Goal: Information Seeking & Learning: Learn about a topic

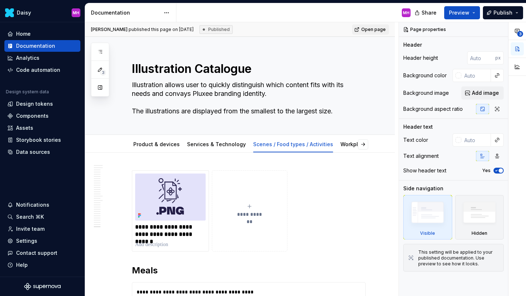
scroll to position [3371, 0]
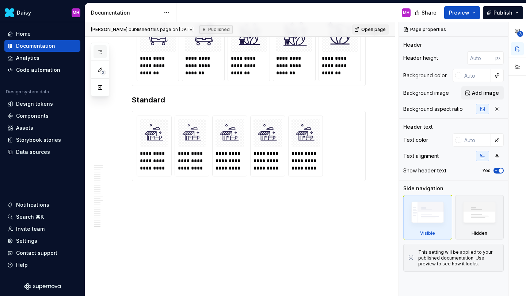
click at [96, 54] on button "button" at bounding box center [99, 51] width 13 height 13
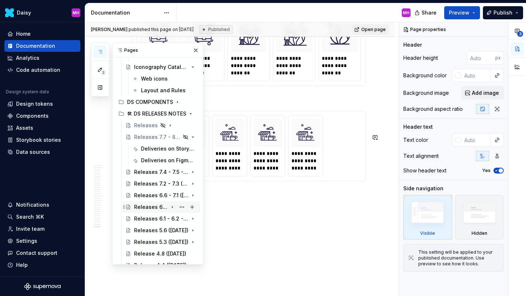
scroll to position [231, 0]
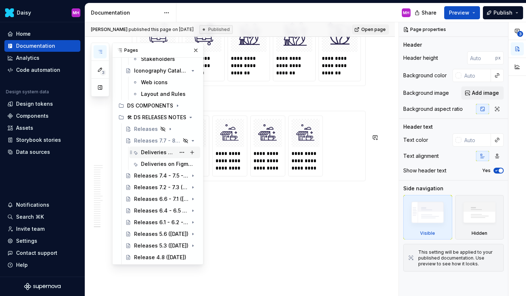
click at [155, 153] on div "Deliveries on Storybook library (Responsive only)" at bounding box center [158, 152] width 34 height 7
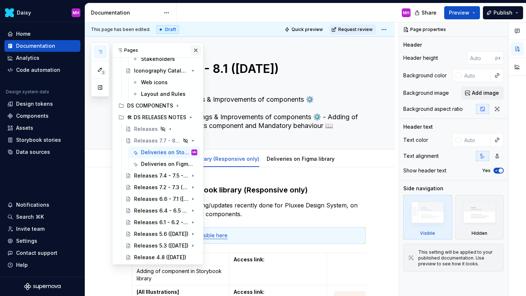
click at [196, 49] on button "button" at bounding box center [196, 50] width 10 height 10
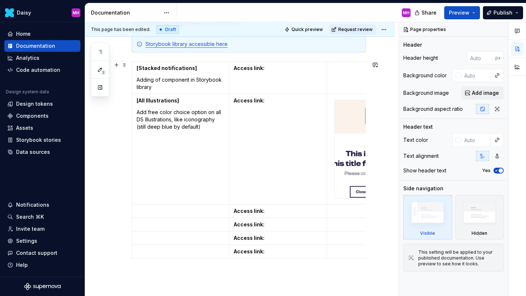
scroll to position [200, 0]
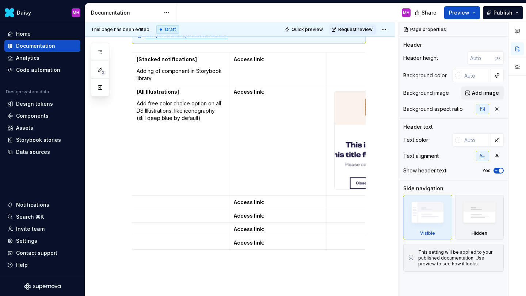
type textarea "*"
click at [153, 203] on p at bounding box center [181, 202] width 88 height 7
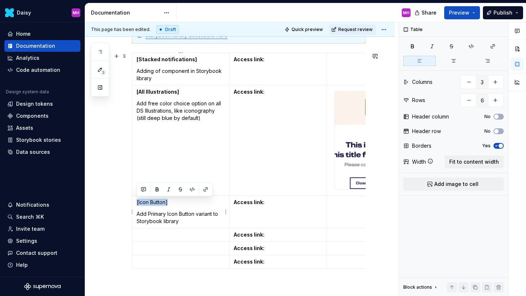
drag, startPoint x: 179, startPoint y: 202, endPoint x: 137, endPoint y: 202, distance: 42.7
click at [137, 202] on p "[Icon Button]" at bounding box center [181, 202] width 88 height 7
click at [154, 192] on button "button" at bounding box center [157, 190] width 10 height 10
click at [161, 220] on p "Add Primary Icon Button variant to Storybook library" at bounding box center [181, 218] width 88 height 15
click at [183, 224] on p "Add Primary Icon Button variant to Storybook library" at bounding box center [181, 218] width 88 height 15
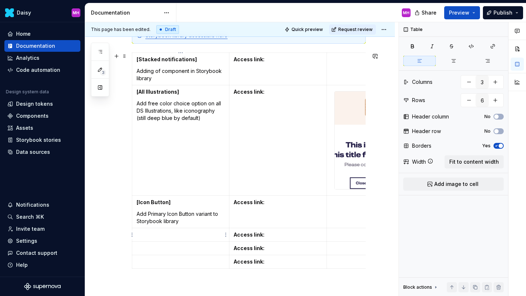
click at [167, 241] on td at bounding box center [180, 235] width 97 height 14
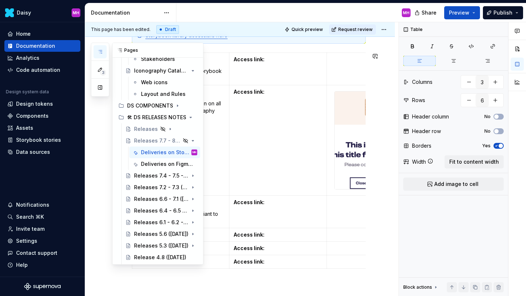
click at [102, 53] on icon "button" at bounding box center [100, 52] width 6 height 6
click at [152, 176] on div "Releases 7.4 - 7.5 - 7.6 ([DATE])" at bounding box center [151, 175] width 34 height 7
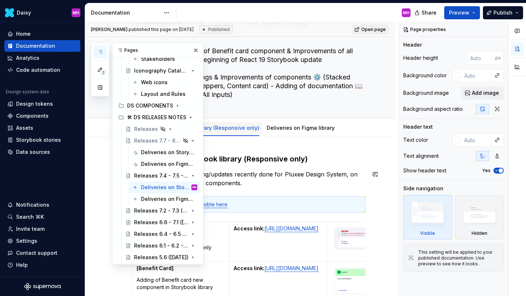
scroll to position [226, 0]
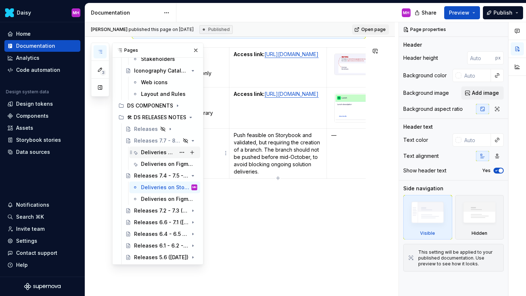
click at [149, 153] on div "Deliveries on Storybook library (Responsive only)" at bounding box center [158, 152] width 34 height 7
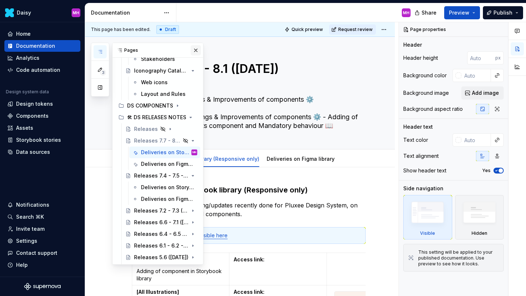
click at [193, 49] on button "button" at bounding box center [196, 50] width 10 height 10
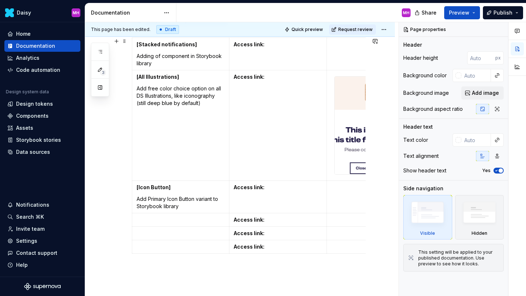
scroll to position [233, 0]
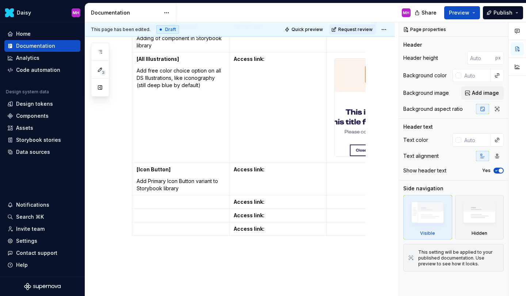
type textarea "*"
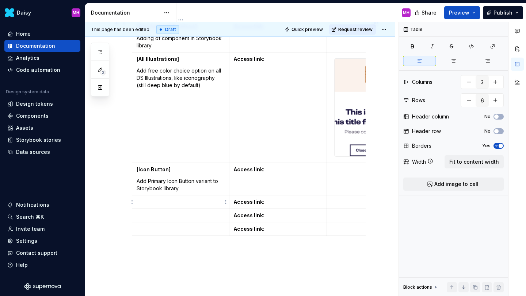
click at [174, 201] on p at bounding box center [181, 202] width 88 height 7
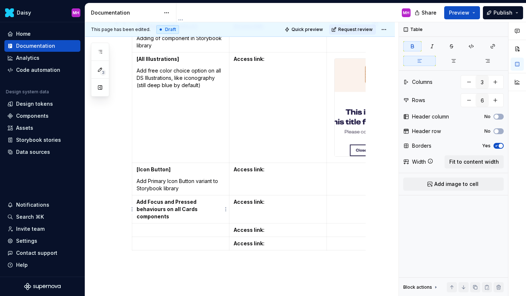
click at [137, 201] on strong "Add Focus and Pressed behaviours on all Cards components" at bounding box center [168, 209] width 62 height 21
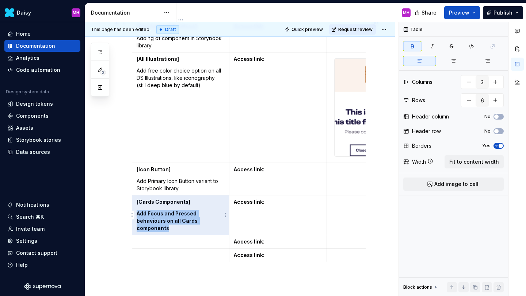
drag, startPoint x: 176, startPoint y: 230, endPoint x: 137, endPoint y: 214, distance: 42.1
click at [137, 214] on p "Add Focus and Pressed behaviours on all Cards components" at bounding box center [181, 221] width 88 height 22
click at [137, 214] on strong "Add Focus and Pressed behaviours on all Cards components" at bounding box center [168, 221] width 62 height 21
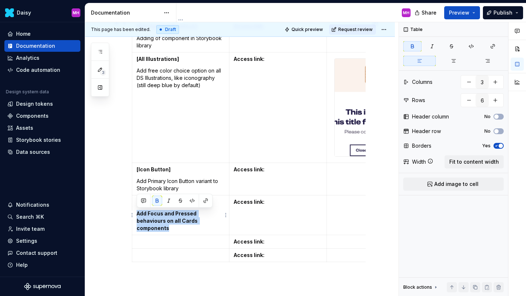
drag, startPoint x: 137, startPoint y: 213, endPoint x: 169, endPoint y: 228, distance: 35.3
click at [169, 228] on p "Add Focus and Pressed behaviours on all Cards components" at bounding box center [181, 221] width 88 height 22
click at [154, 201] on button "button" at bounding box center [157, 201] width 10 height 10
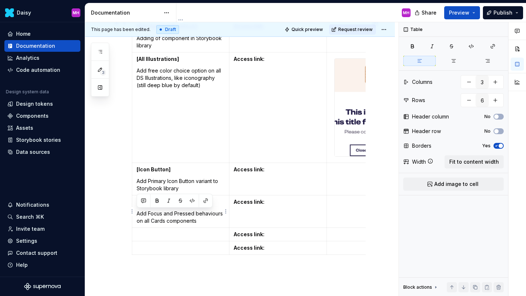
click at [196, 223] on p "Add Focus and Pressed behaviours on all Cards components" at bounding box center [181, 217] width 88 height 15
click at [146, 214] on p "Add Focus and Pressed behaviours on all Cards components" at bounding box center [181, 217] width 88 height 15
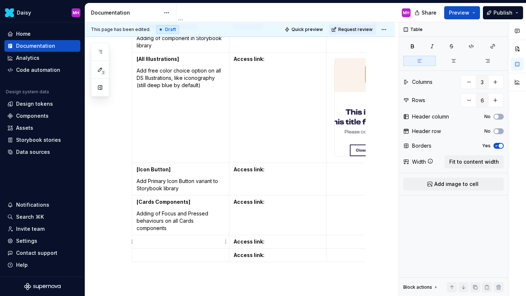
click at [145, 242] on p at bounding box center [181, 241] width 88 height 7
click at [155, 242] on strong "Improve Hover state in Default clickable Card component" at bounding box center [177, 246] width 80 height 14
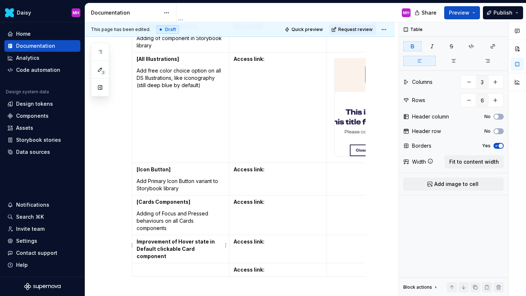
click at [135, 242] on td "Improvement of Hover state in Default clickable Card component" at bounding box center [180, 249] width 97 height 28
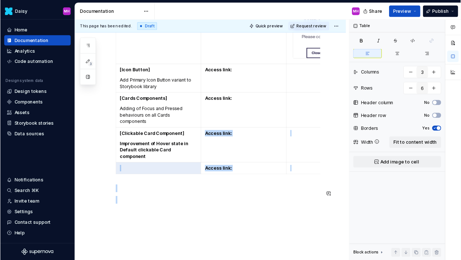
scroll to position [324, 0]
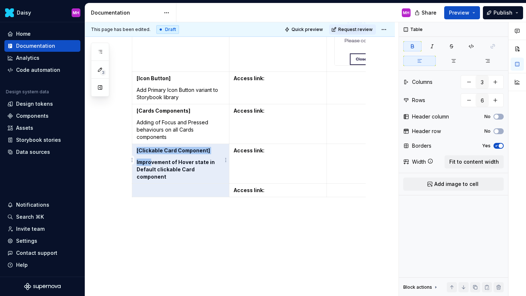
drag, startPoint x: 222, startPoint y: 262, endPoint x: 150, endPoint y: 165, distance: 120.6
click at [150, 165] on p "Improvement of Hover state in Default clickable Card component" at bounding box center [181, 170] width 88 height 22
click at [150, 165] on strong "Improvement of Hover state in Default clickable Card component" at bounding box center [176, 169] width 79 height 21
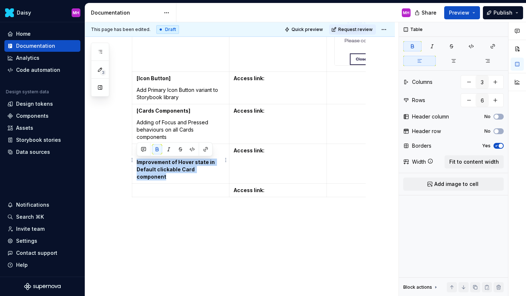
drag, startPoint x: 137, startPoint y: 162, endPoint x: 219, endPoint y: 168, distance: 82.7
click at [216, 168] on strong "Improvement of Hover state in Default clickable Card component" at bounding box center [176, 169] width 79 height 21
drag, startPoint x: 220, startPoint y: 170, endPoint x: 136, endPoint y: 161, distance: 84.8
click at [136, 161] on td "[Clickable Card Component] Improvement of Hover state in Default clickable Card…" at bounding box center [180, 164] width 97 height 40
click at [158, 149] on button "button" at bounding box center [157, 150] width 10 height 10
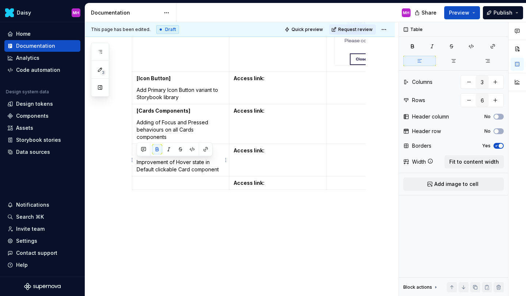
click at [157, 168] on p "Improvement of Hover state in Default clickable Card component" at bounding box center [181, 166] width 88 height 15
click at [157, 183] on p at bounding box center [181, 183] width 88 height 7
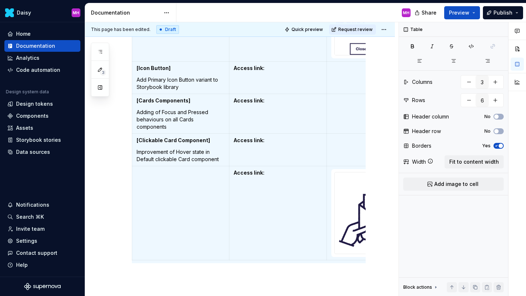
scroll to position [335, 0]
click at [187, 168] on td at bounding box center [180, 213] width 97 height 94
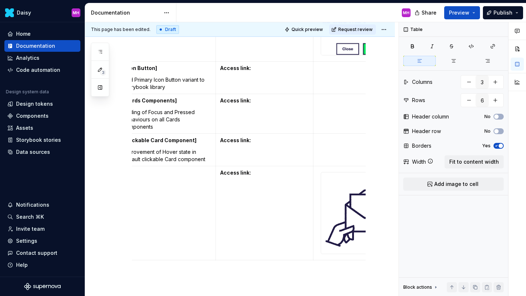
scroll to position [0, 0]
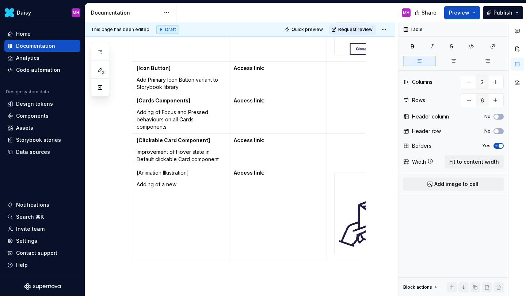
type textarea "*"
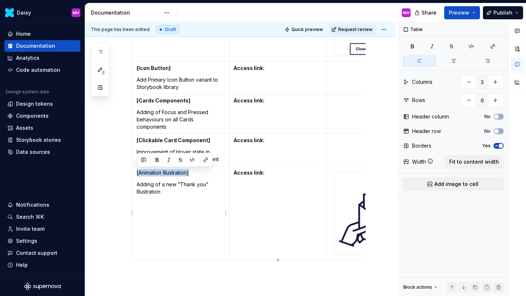
drag, startPoint x: 194, startPoint y: 173, endPoint x: 135, endPoint y: 173, distance: 59.1
click at [135, 173] on td "[Animation Illustration] Adding of a new “Thank you” Illustration" at bounding box center [180, 213] width 97 height 94
click at [159, 158] on button "button" at bounding box center [157, 160] width 10 height 10
click at [166, 191] on p "Adding of a new “Thank you” Illustration" at bounding box center [181, 188] width 88 height 15
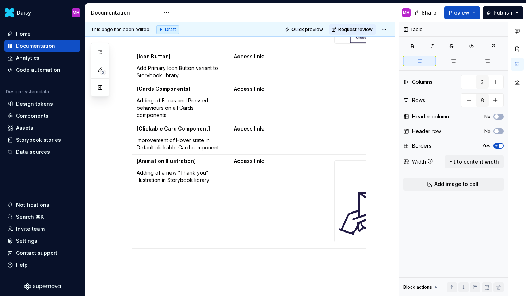
scroll to position [351, 0]
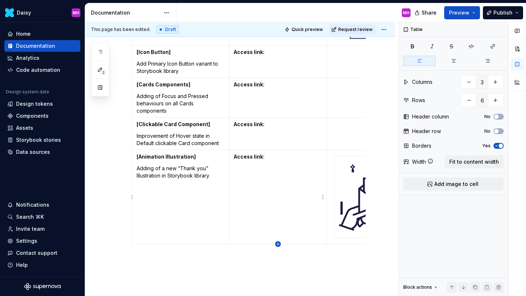
click at [279, 244] on icon "button" at bounding box center [278, 245] width 6 height 6
type input "7"
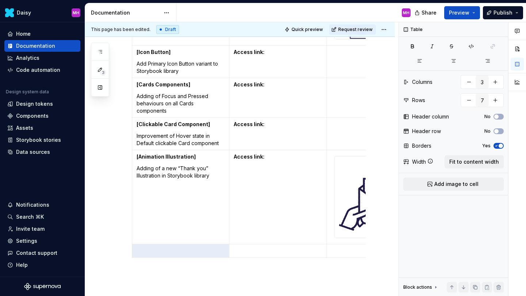
scroll to position [375, 0]
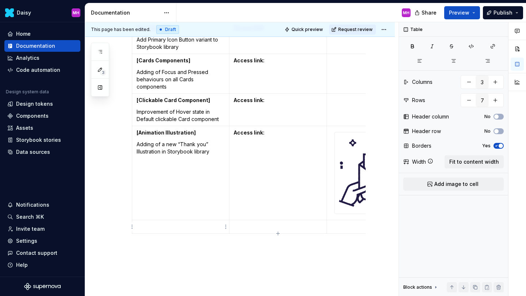
click at [192, 226] on p at bounding box center [181, 226] width 88 height 7
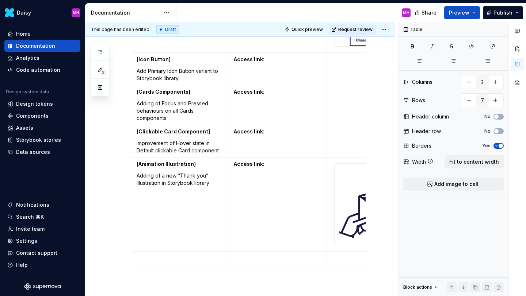
scroll to position [340, 0]
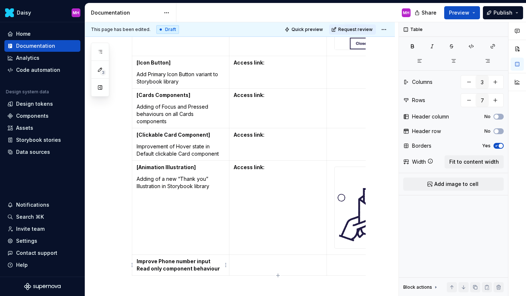
click at [135, 262] on td "Improve Phone number input Read only component behaviour" at bounding box center [180, 265] width 97 height 21
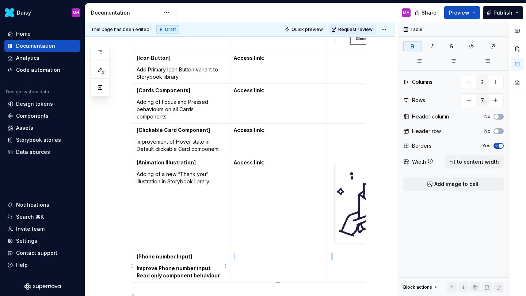
scroll to position [462, 0]
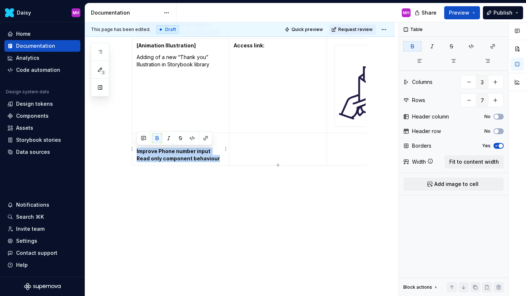
drag, startPoint x: 203, startPoint y: 276, endPoint x: 135, endPoint y: 151, distance: 141.6
click at [135, 151] on td "[Phone number Input] Improve Phone number input Read only component behaviour" at bounding box center [180, 149] width 97 height 32
click at [156, 138] on button "button" at bounding box center [157, 138] width 10 height 10
click at [161, 159] on p "Improve Phone number input Read only component behaviour" at bounding box center [181, 155] width 88 height 15
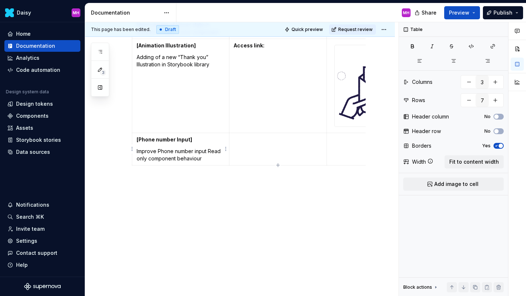
click at [155, 154] on p "Improve Phone number input Read only component behaviour" at bounding box center [181, 155] width 88 height 15
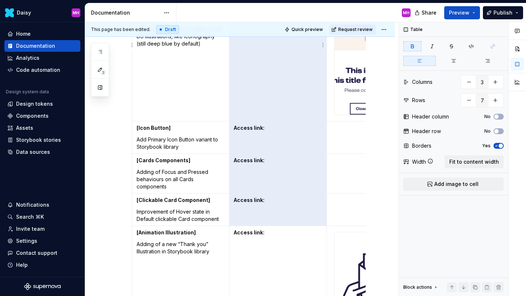
scroll to position [255, 0]
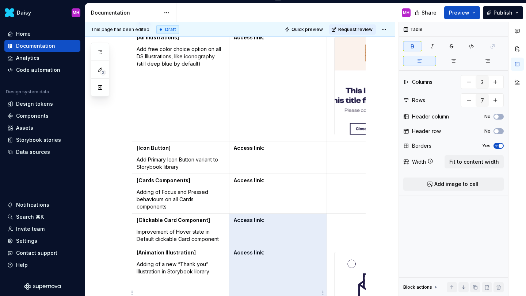
drag, startPoint x: 265, startPoint y: 48, endPoint x: 236, endPoint y: 258, distance: 211.8
click at [236, 258] on td "Access link:" at bounding box center [277, 293] width 97 height 94
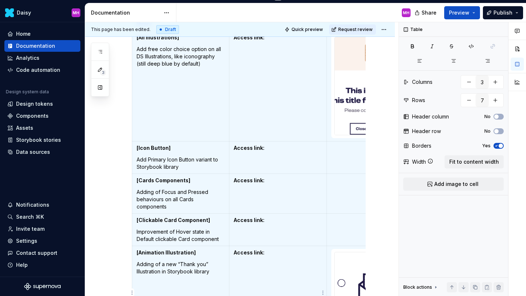
click at [234, 253] on strong "Access link:" at bounding box center [249, 253] width 31 height 6
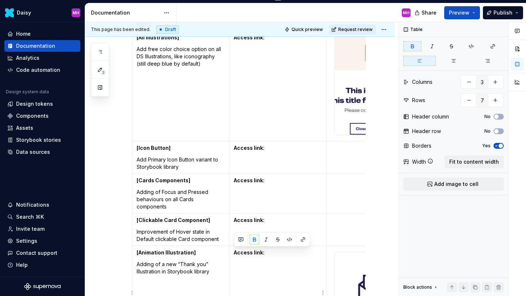
drag, startPoint x: 233, startPoint y: 253, endPoint x: 266, endPoint y: 253, distance: 33.6
click at [266, 253] on td "Access link:" at bounding box center [277, 293] width 97 height 94
copy strong "Access link:"
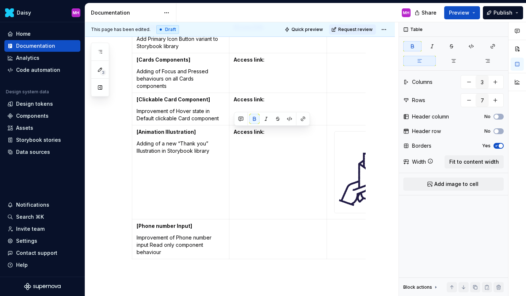
scroll to position [382, 0]
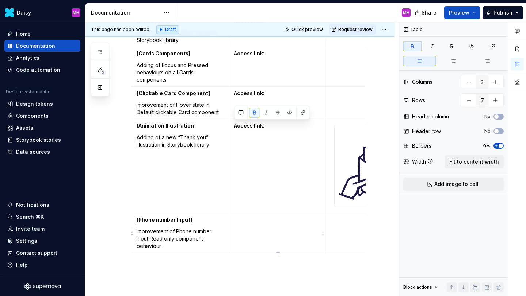
click at [243, 224] on td at bounding box center [277, 234] width 97 height 40
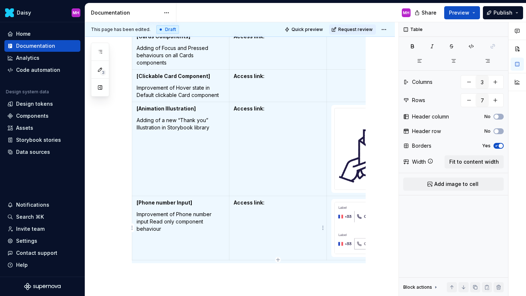
click at [280, 207] on td "Access link:" at bounding box center [277, 228] width 97 height 64
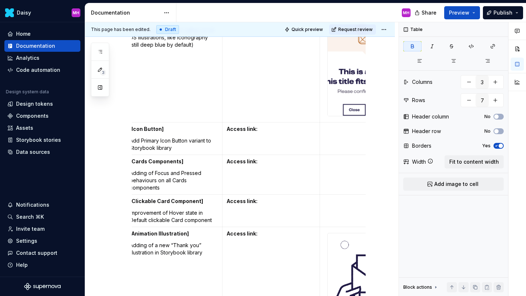
scroll to position [273, 0]
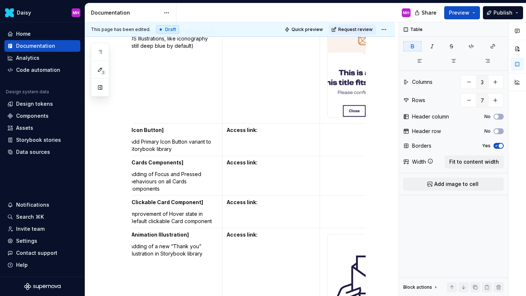
click at [335, 133] on p at bounding box center [368, 130] width 88 height 7
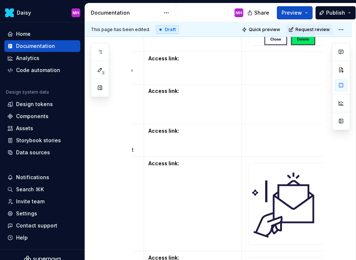
scroll to position [353, 0]
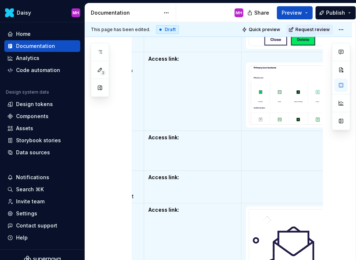
click at [250, 57] on p at bounding box center [290, 58] width 88 height 7
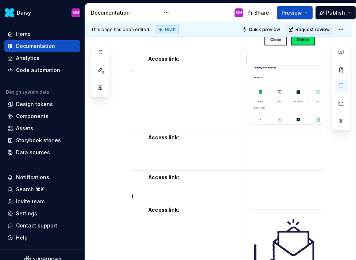
click at [286, 94] on img at bounding box center [289, 95] width 81 height 58
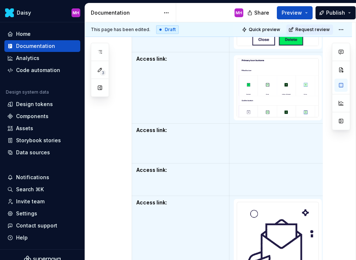
scroll to position [0, 0]
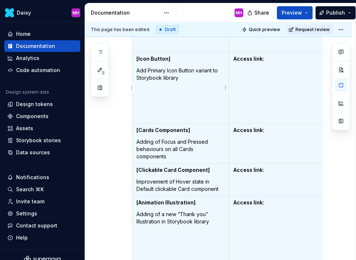
click at [179, 80] on p "Add Primary Icon Button variant to Storybook library" at bounding box center [181, 74] width 88 height 15
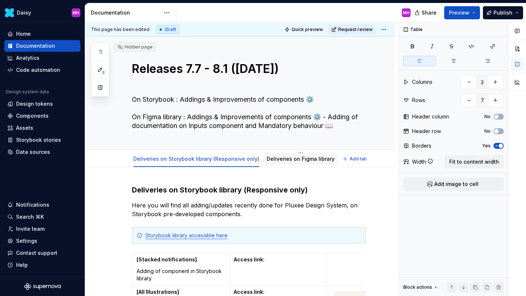
click at [274, 162] on link "Deliveries on Figma library" at bounding box center [300, 159] width 68 height 6
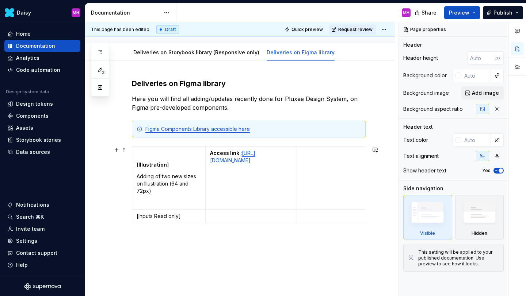
scroll to position [108, 0]
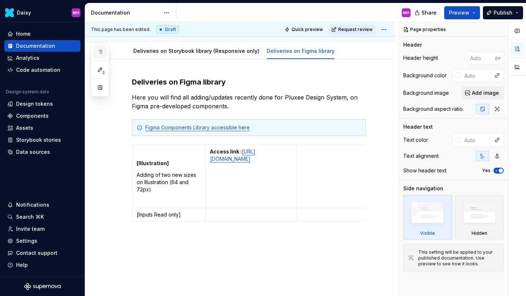
click at [102, 50] on icon "button" at bounding box center [100, 52] width 6 height 6
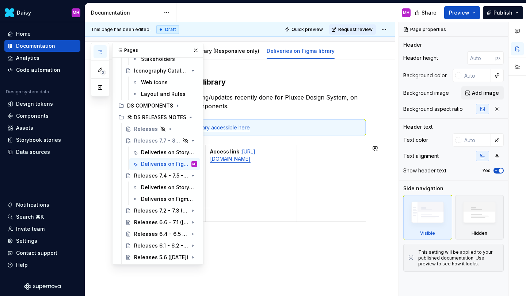
scroll to position [301, 0]
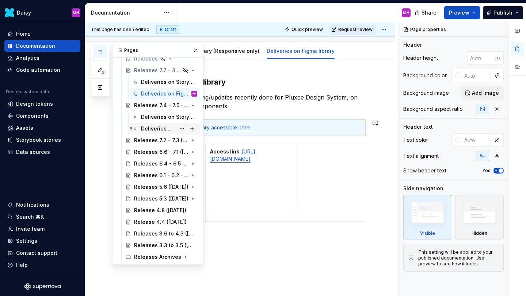
click at [162, 128] on div "Deliveries on Figma library" at bounding box center [158, 128] width 34 height 7
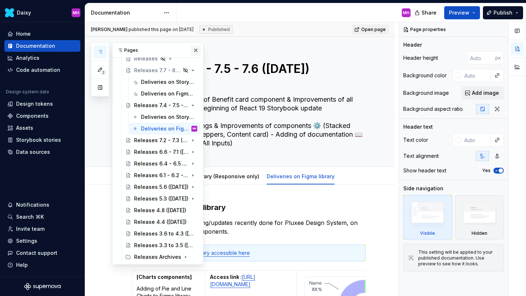
click at [193, 50] on button "button" at bounding box center [196, 50] width 10 height 10
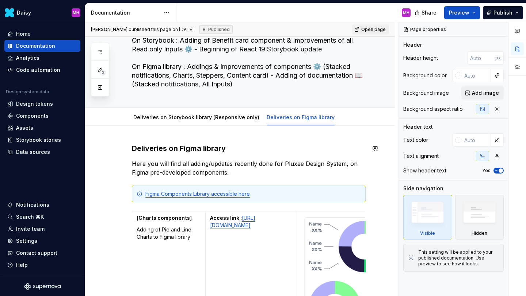
scroll to position [52, 0]
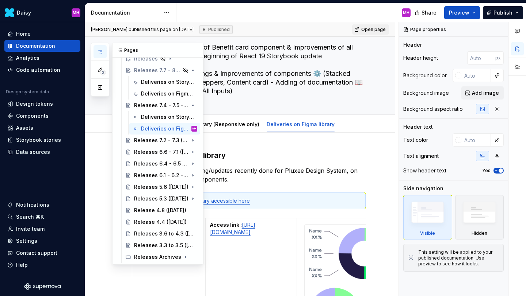
click at [98, 52] on icon "button" at bounding box center [100, 52] width 6 height 6
click at [159, 93] on div "Deliveries on Figma library" at bounding box center [158, 93] width 34 height 7
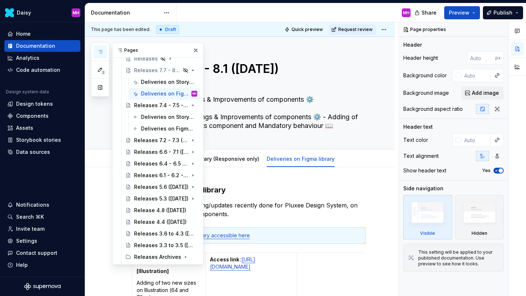
click at [103, 52] on icon "button" at bounding box center [100, 52] width 6 height 6
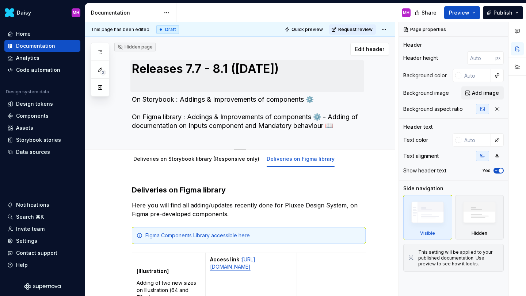
type textarea "*"
